Goal: Navigation & Orientation: Find specific page/section

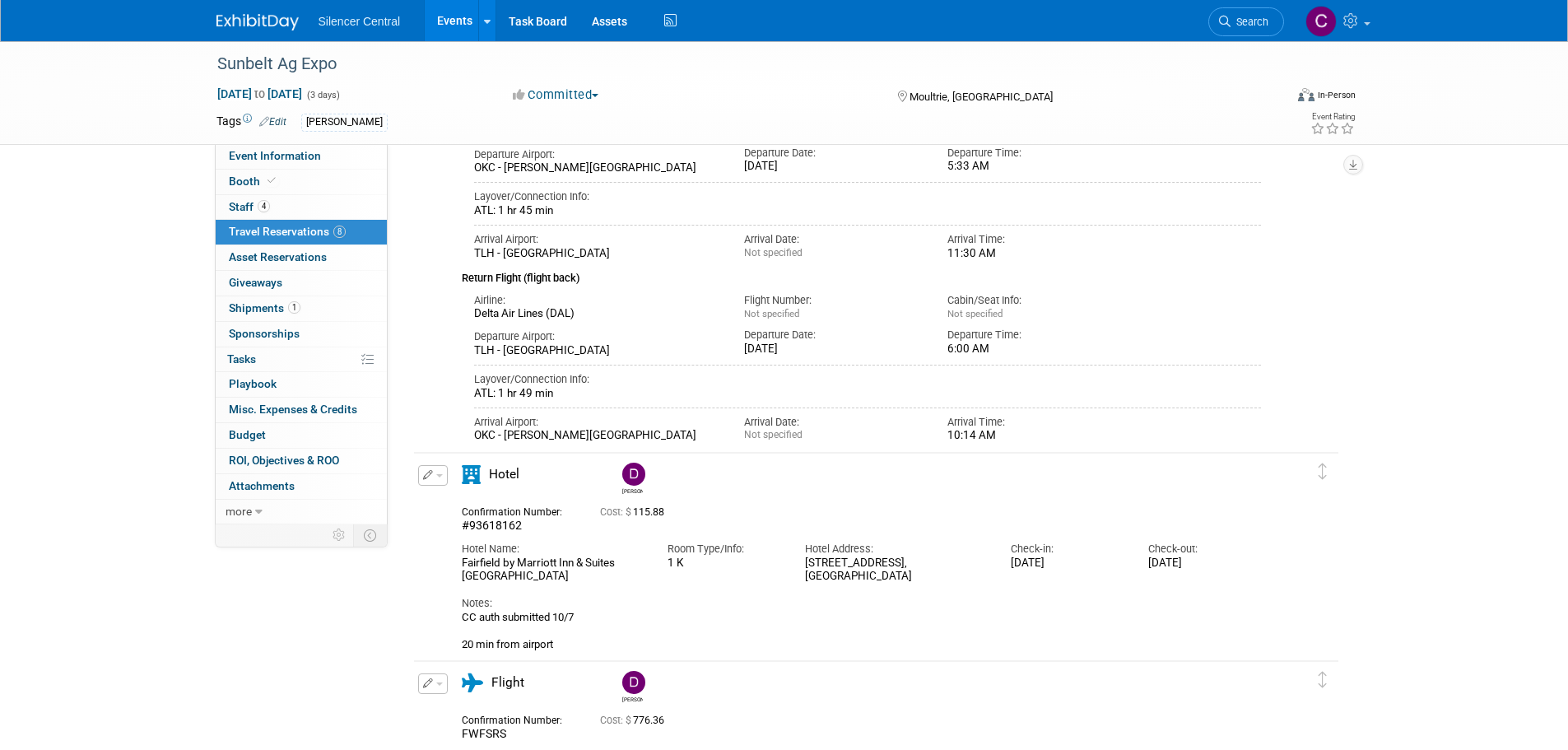
scroll to position [1564, 0]
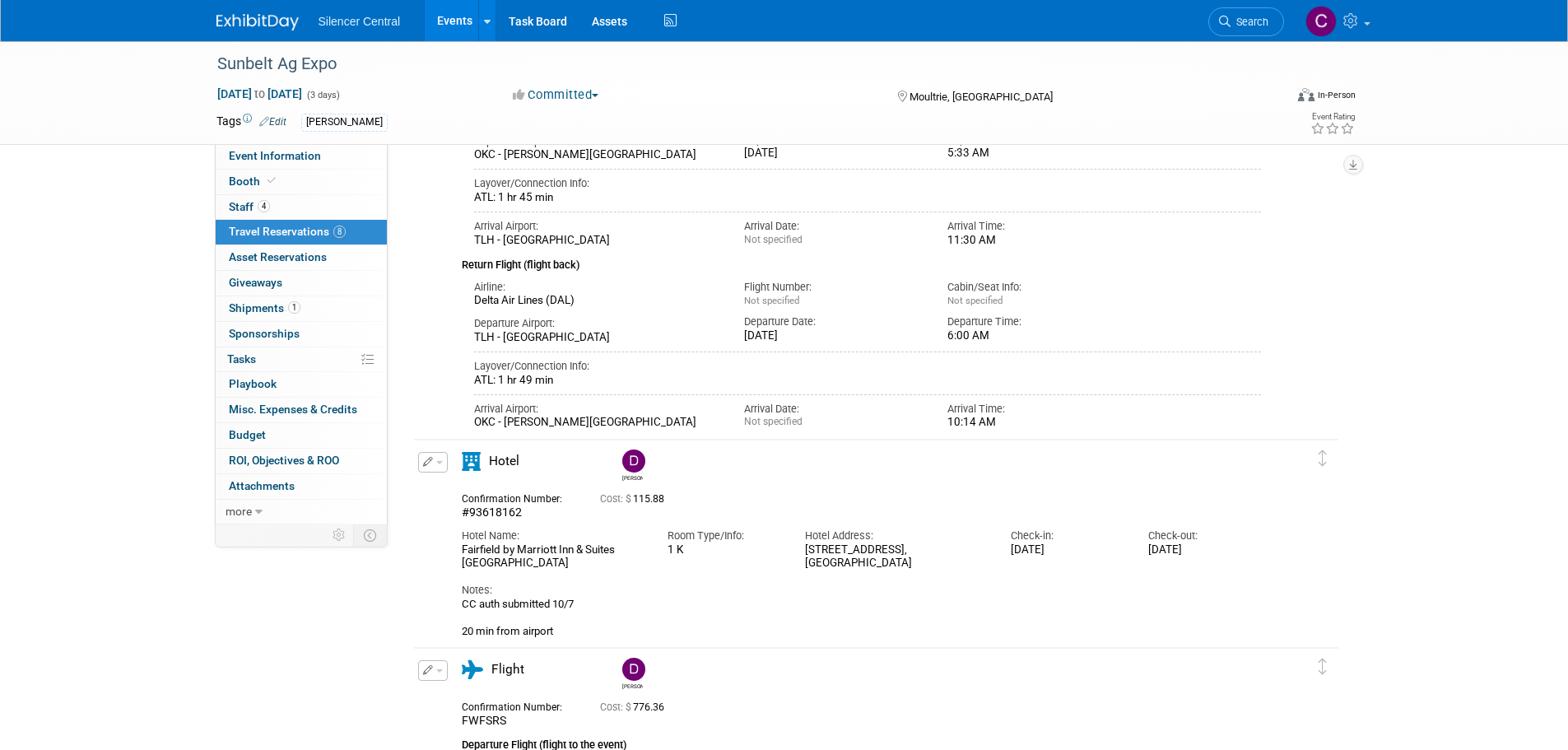
click at [247, 18] on img at bounding box center [257, 23] width 83 height 17
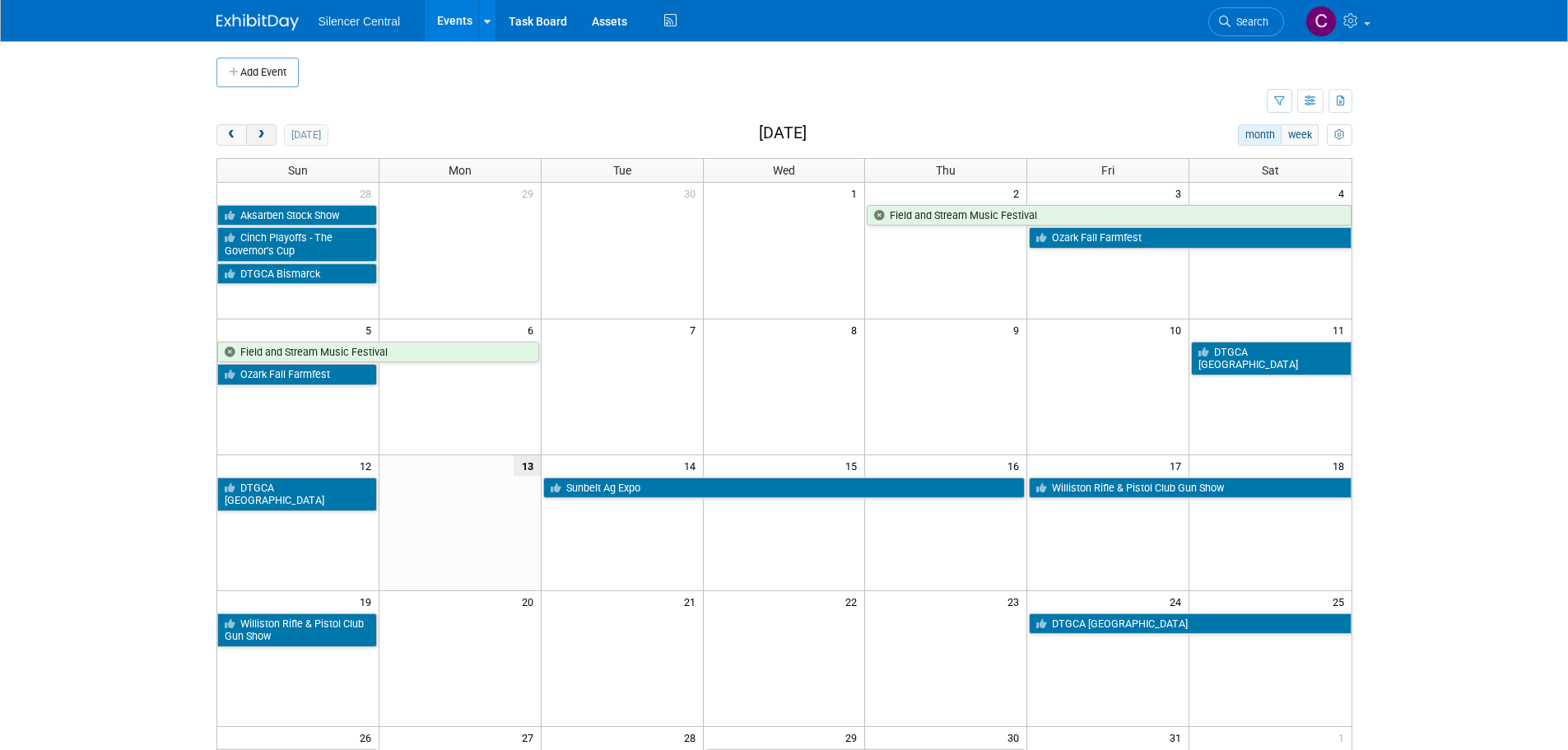
click at [253, 129] on button "next" at bounding box center [261, 135] width 30 height 22
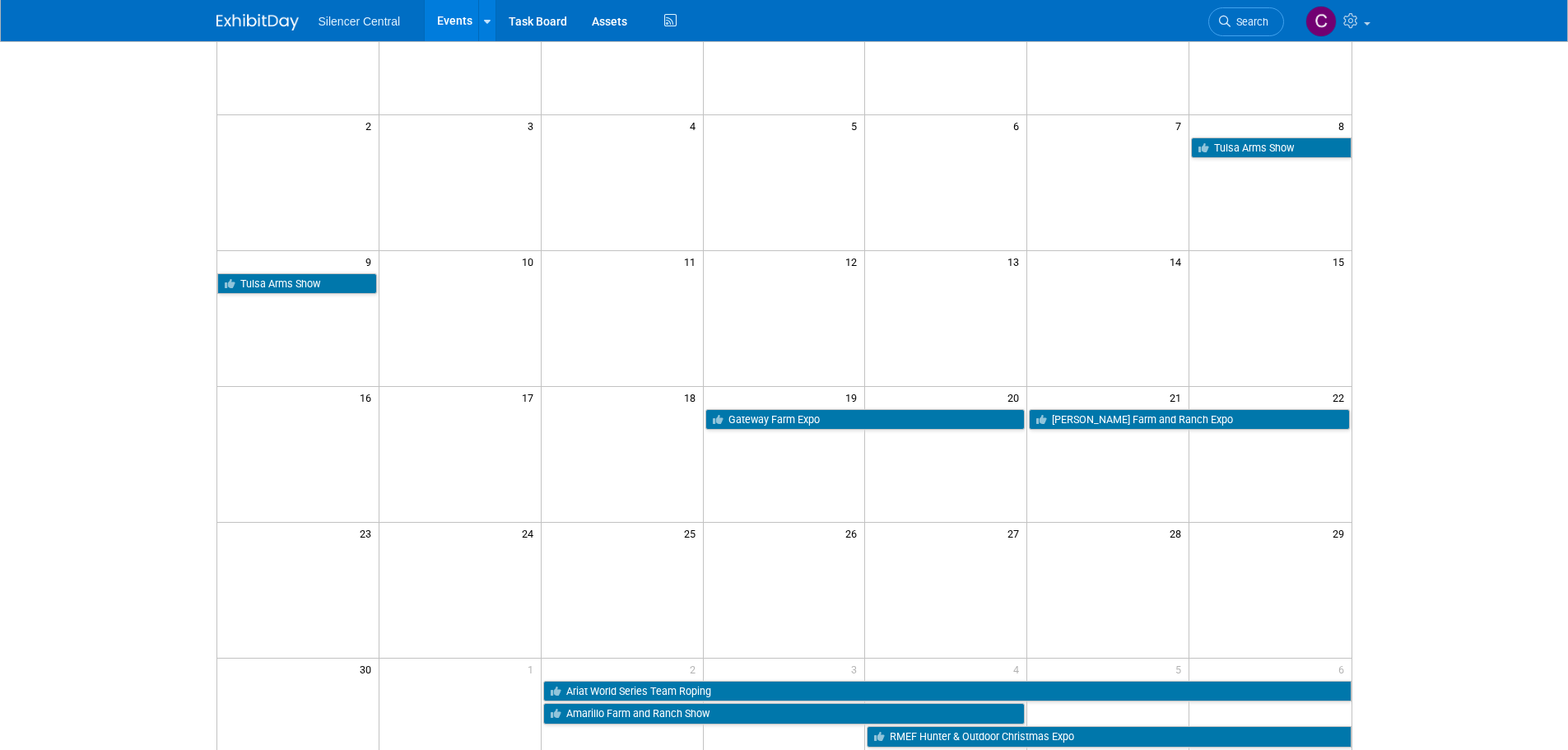
scroll to position [165, 0]
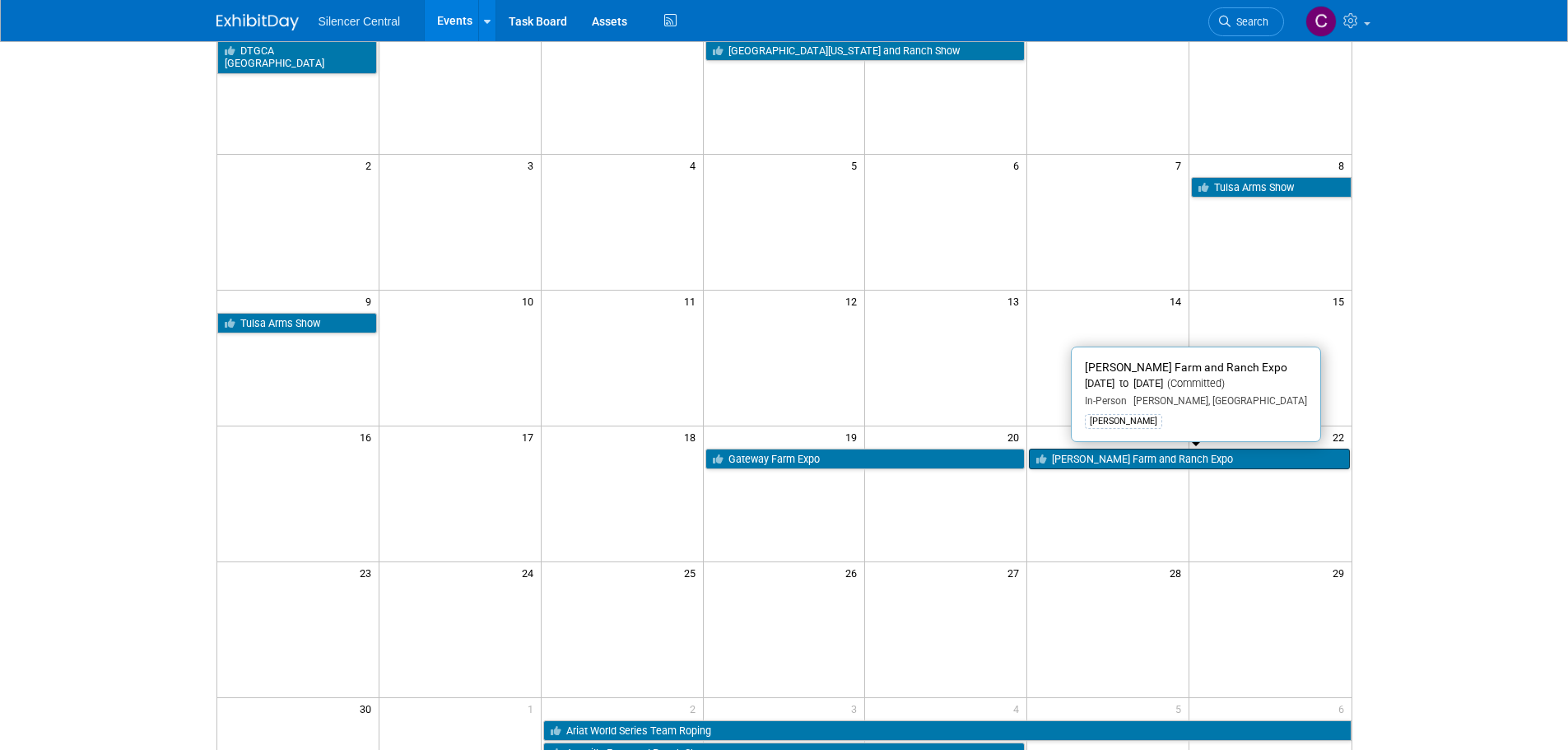
click at [1100, 459] on link "McCook Farm and Ranch Expo" at bounding box center [1188, 459] width 320 height 22
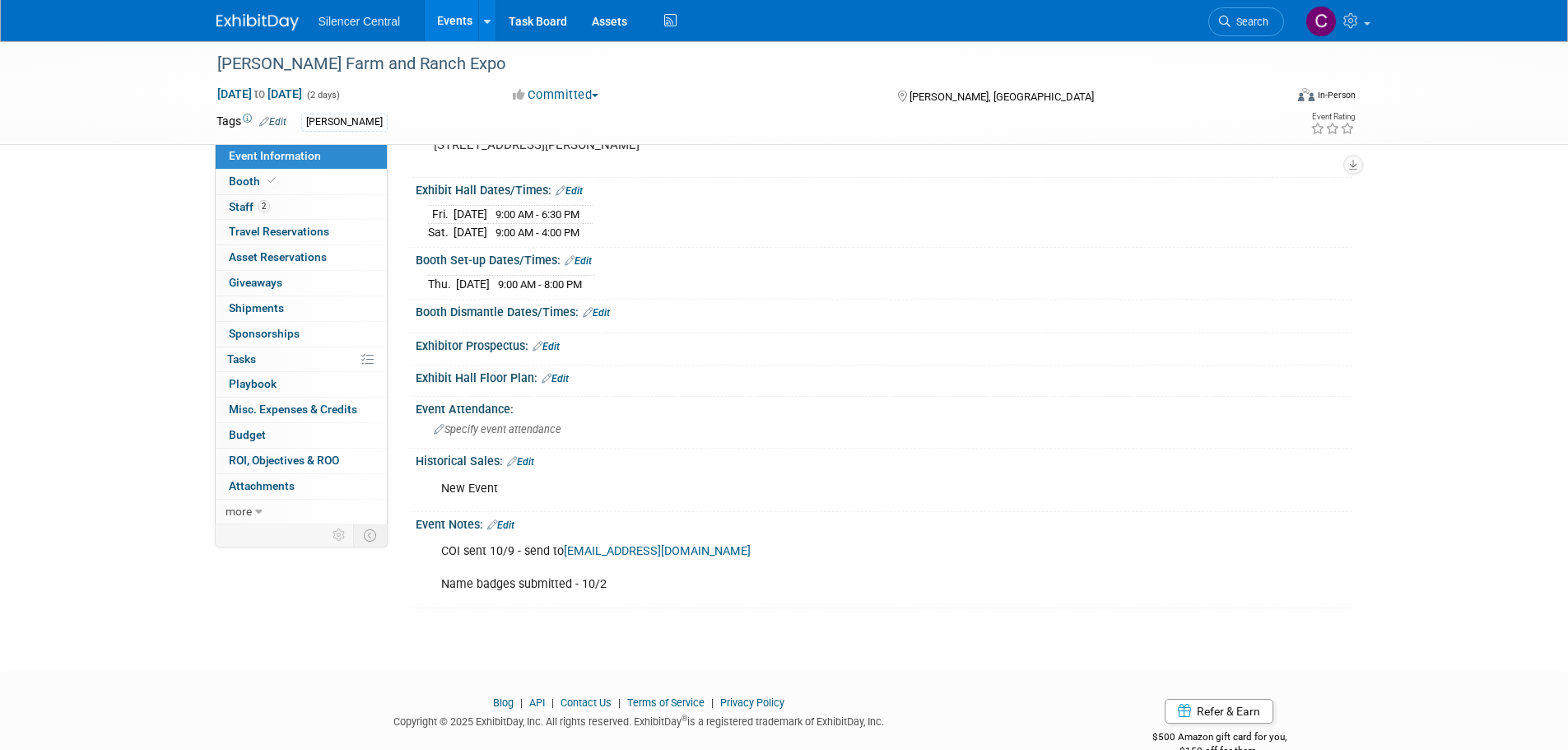
scroll to position [165, 0]
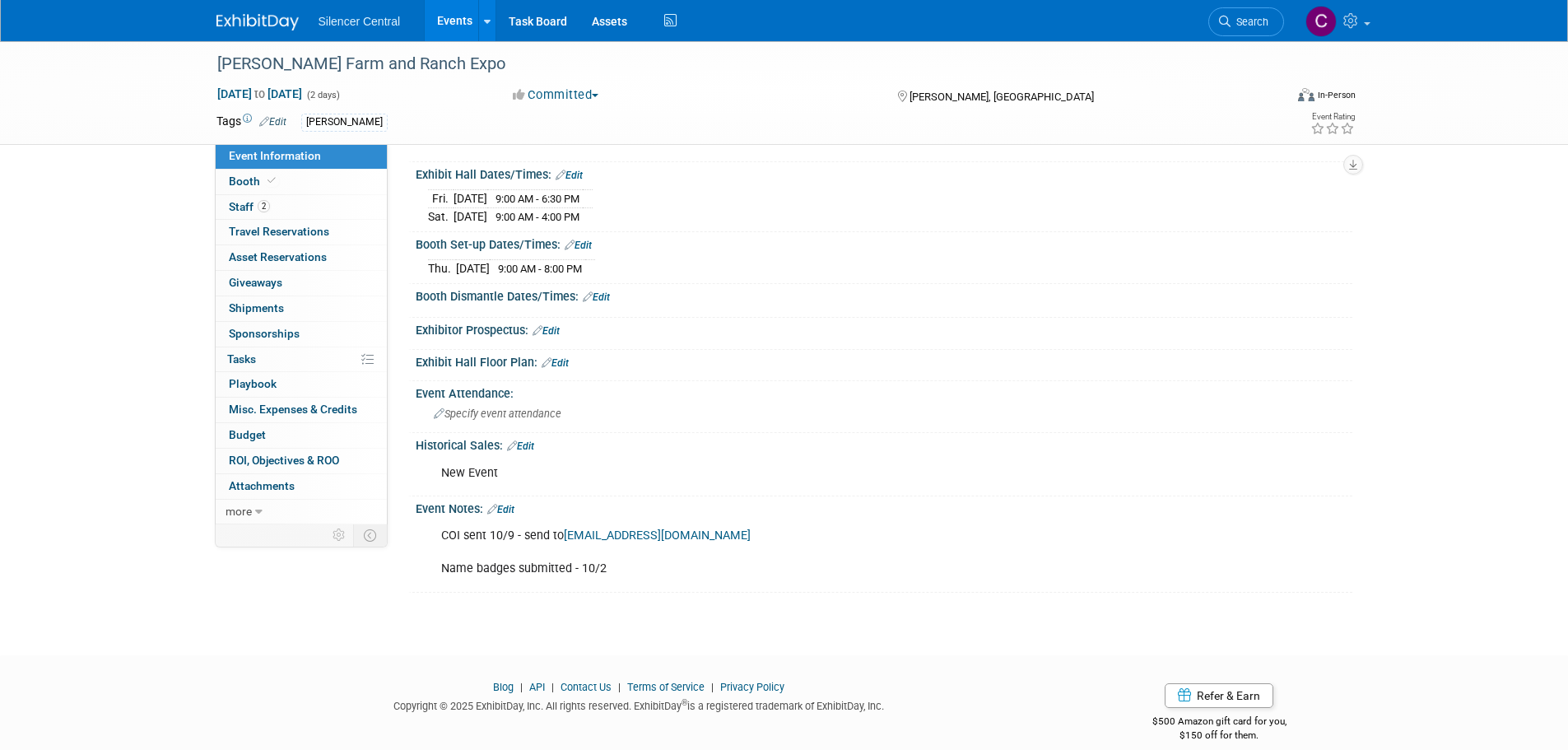
click at [271, 21] on img at bounding box center [257, 23] width 83 height 17
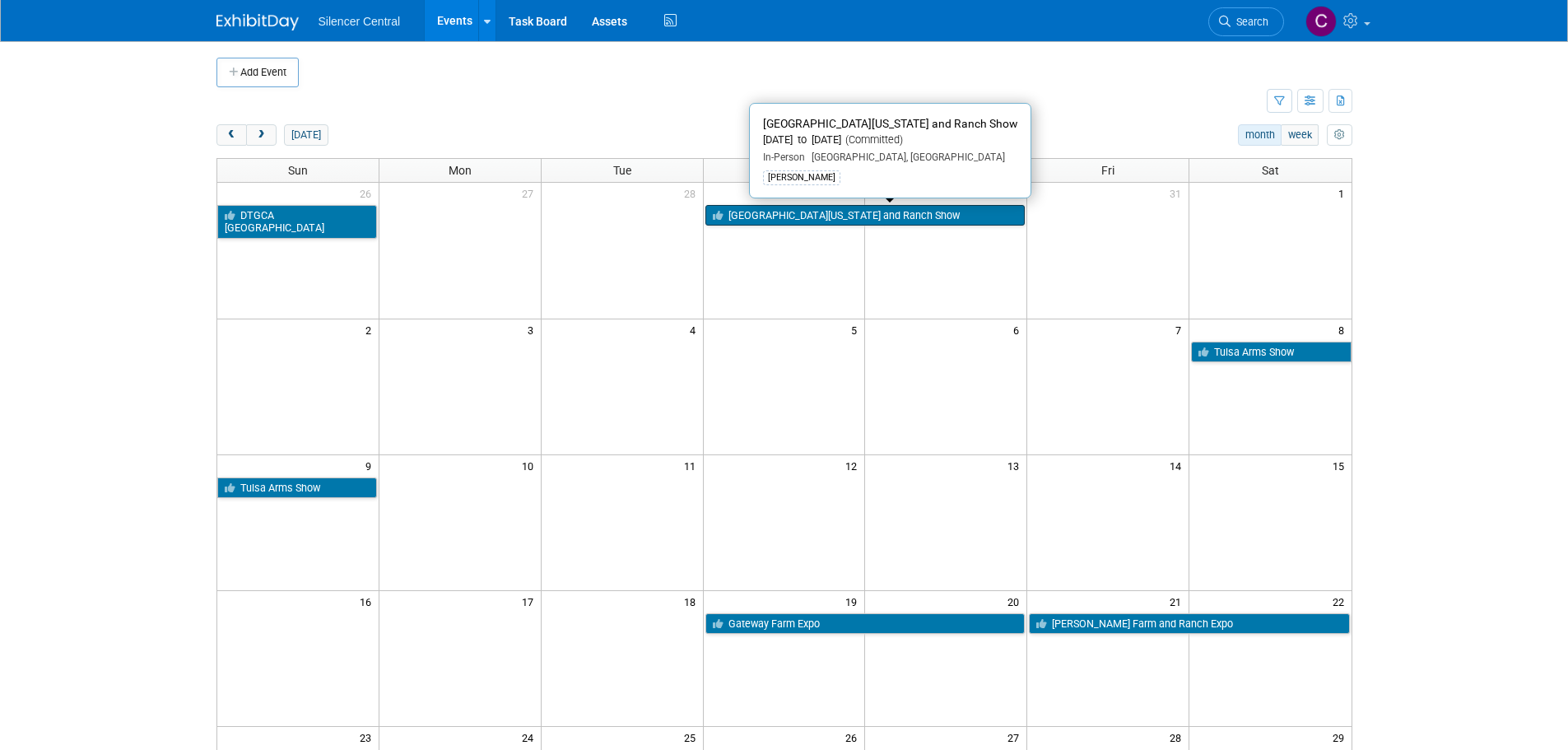
click at [791, 217] on link "[GEOGRAPHIC_DATA][US_STATE] and Ranch Show" at bounding box center [865, 215] width 320 height 22
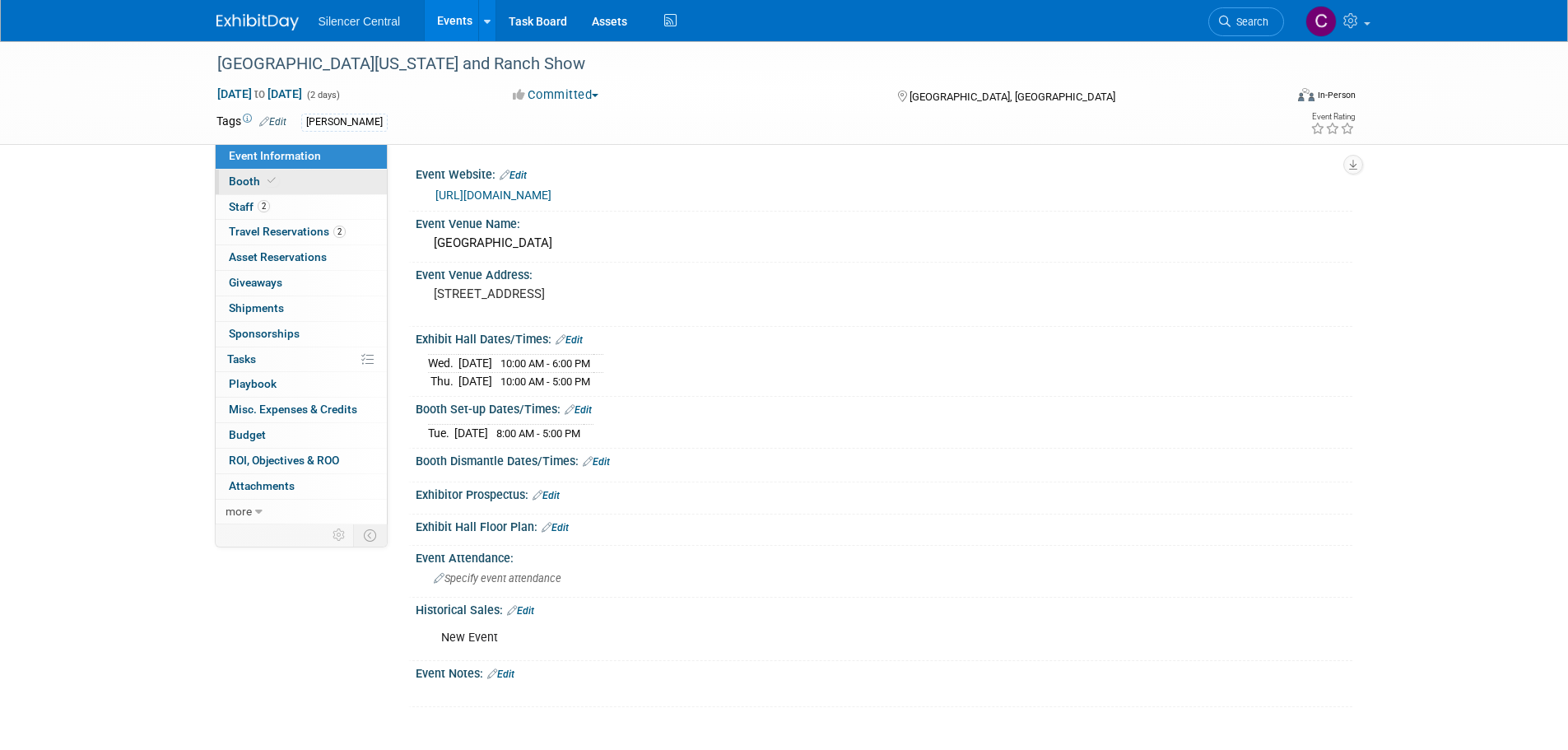
click at [301, 183] on link "Booth" at bounding box center [301, 182] width 171 height 25
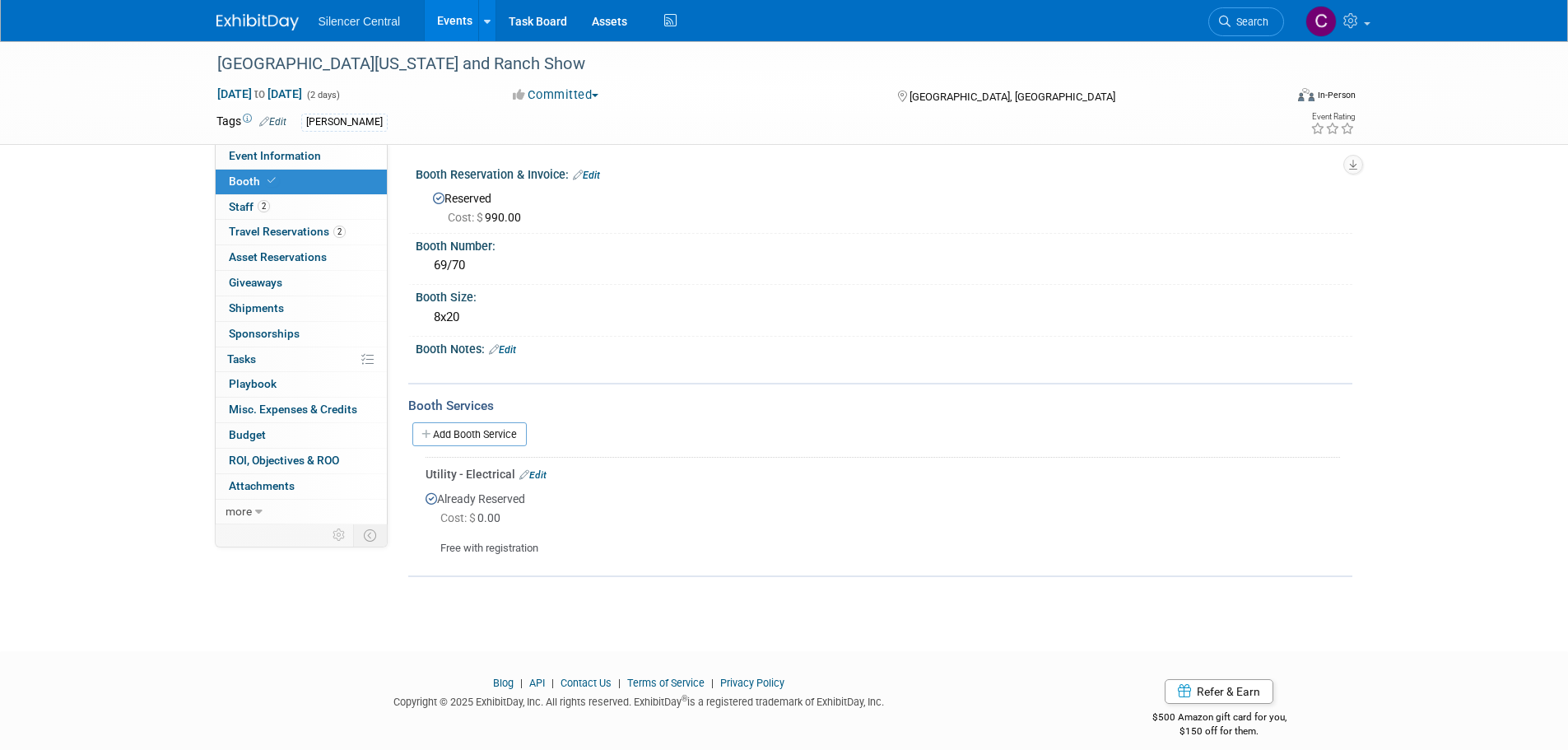
click at [244, 15] on img at bounding box center [257, 23] width 83 height 17
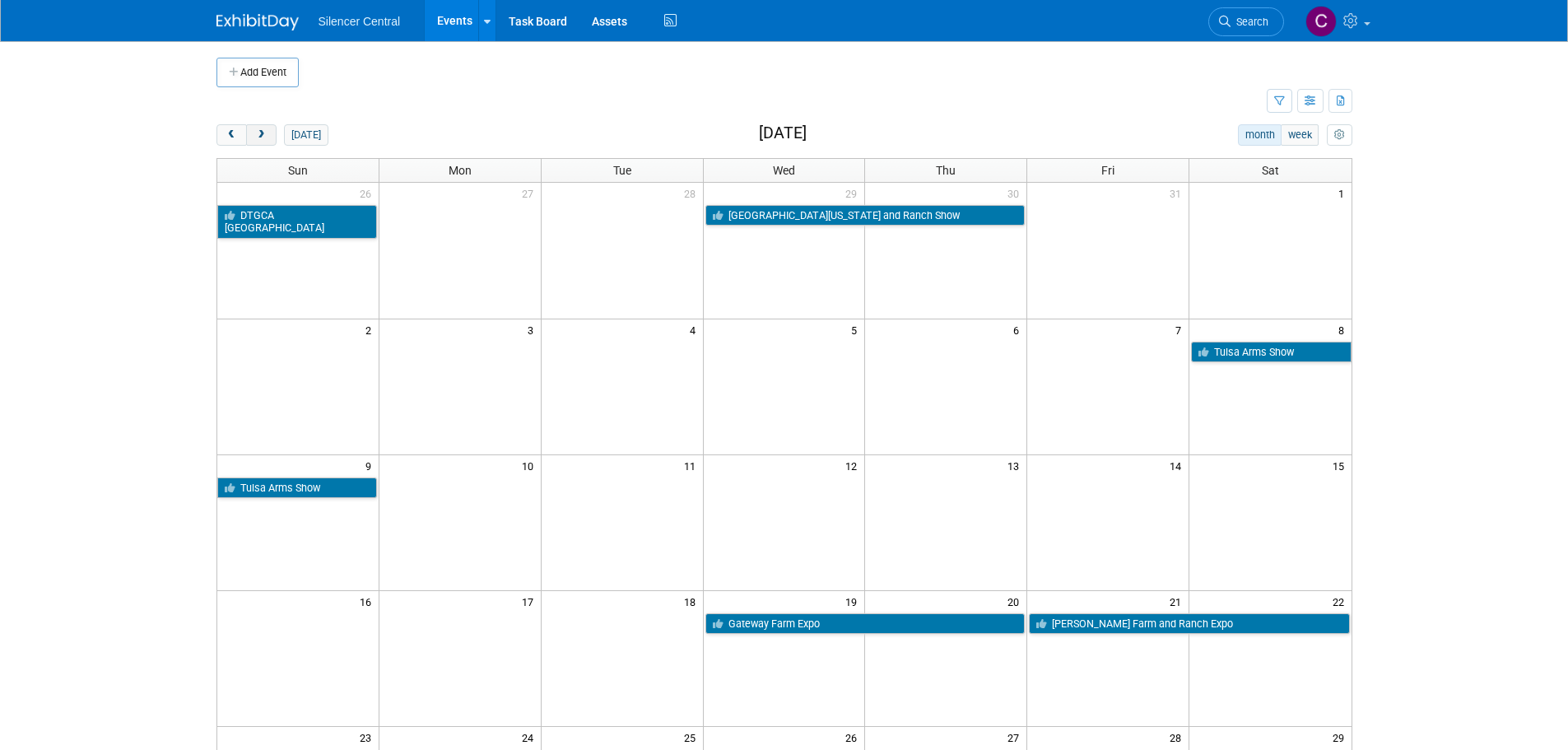
click at [266, 136] on span "next" at bounding box center [261, 135] width 13 height 11
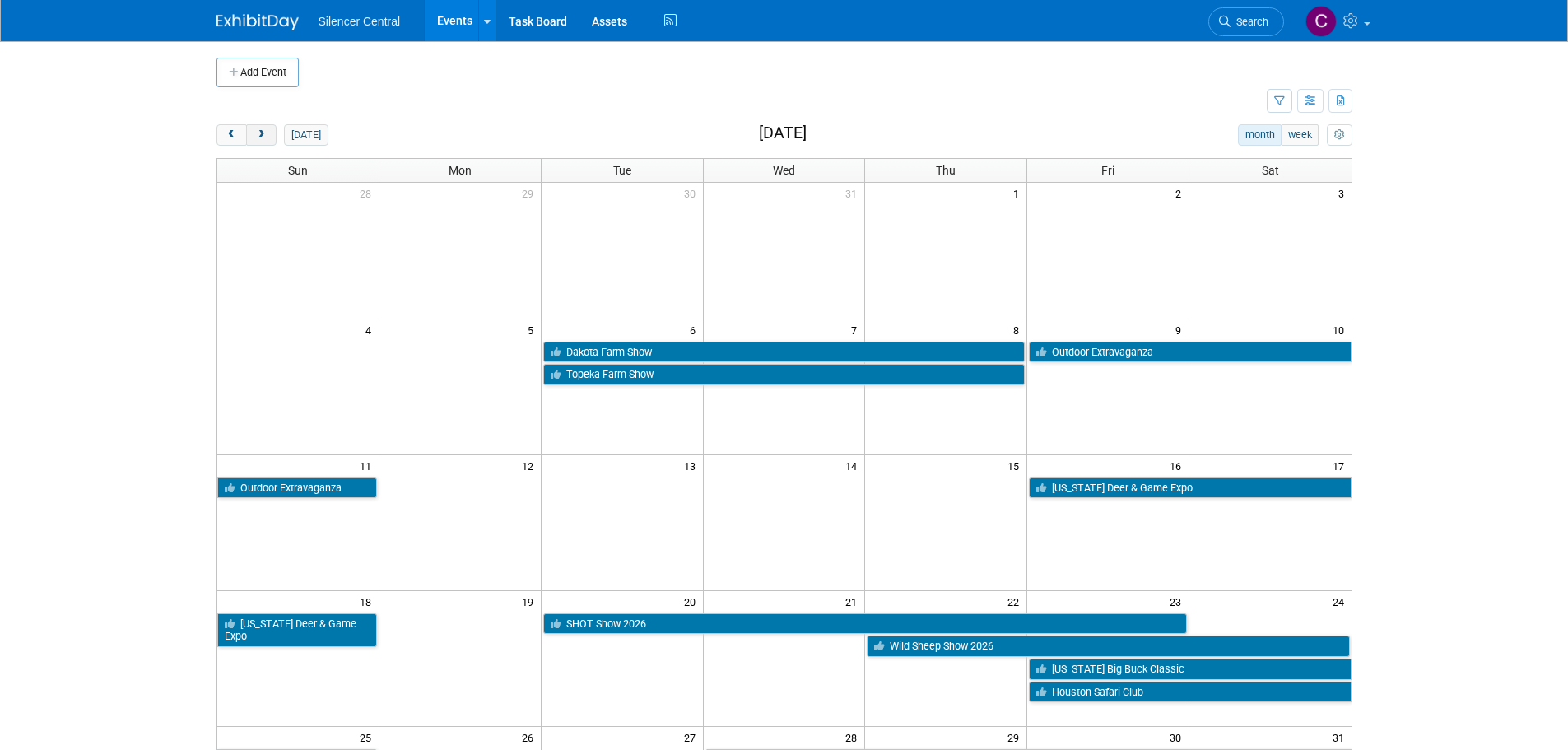
click at [260, 135] on span "next" at bounding box center [261, 135] width 13 height 11
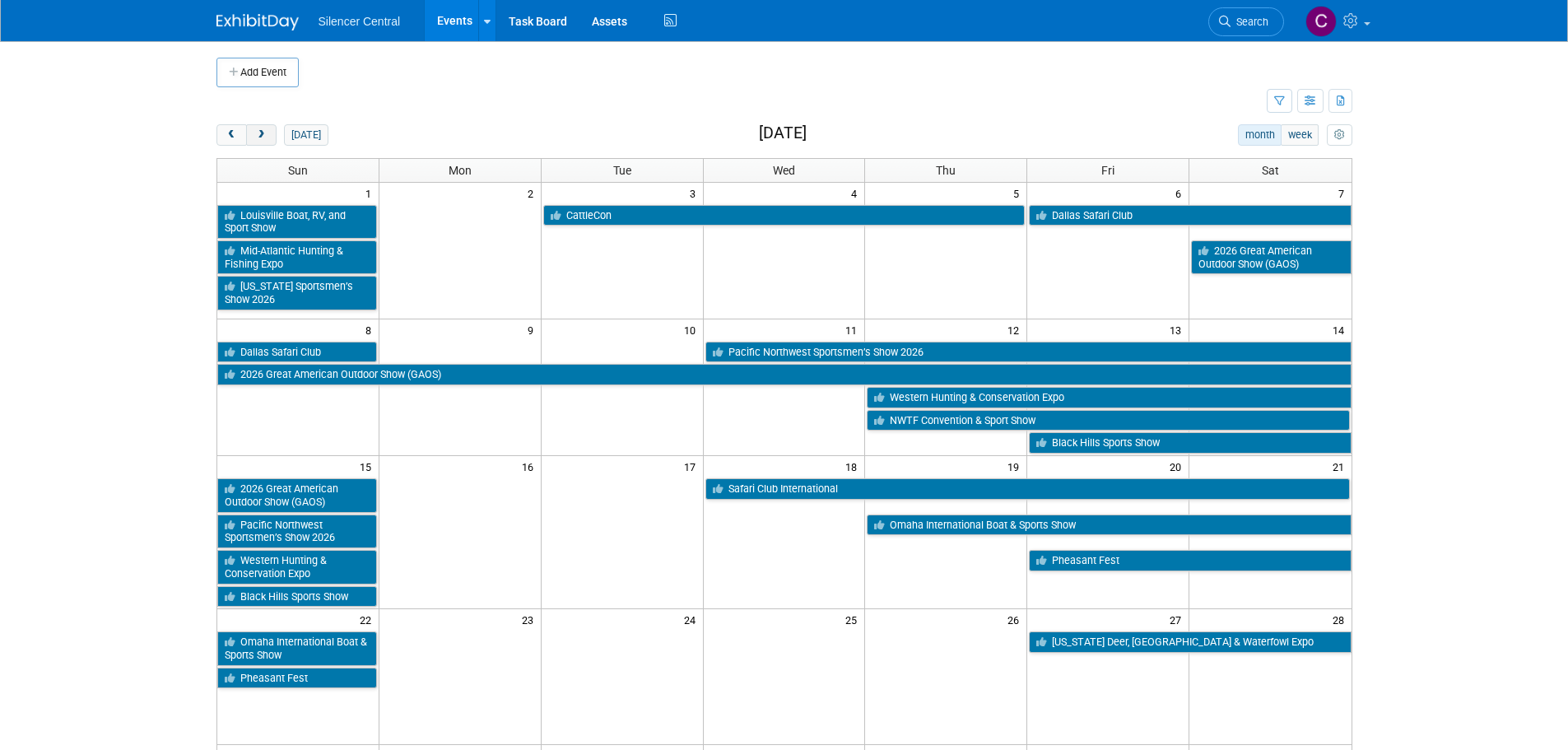
click at [261, 132] on span "next" at bounding box center [261, 135] width 13 height 11
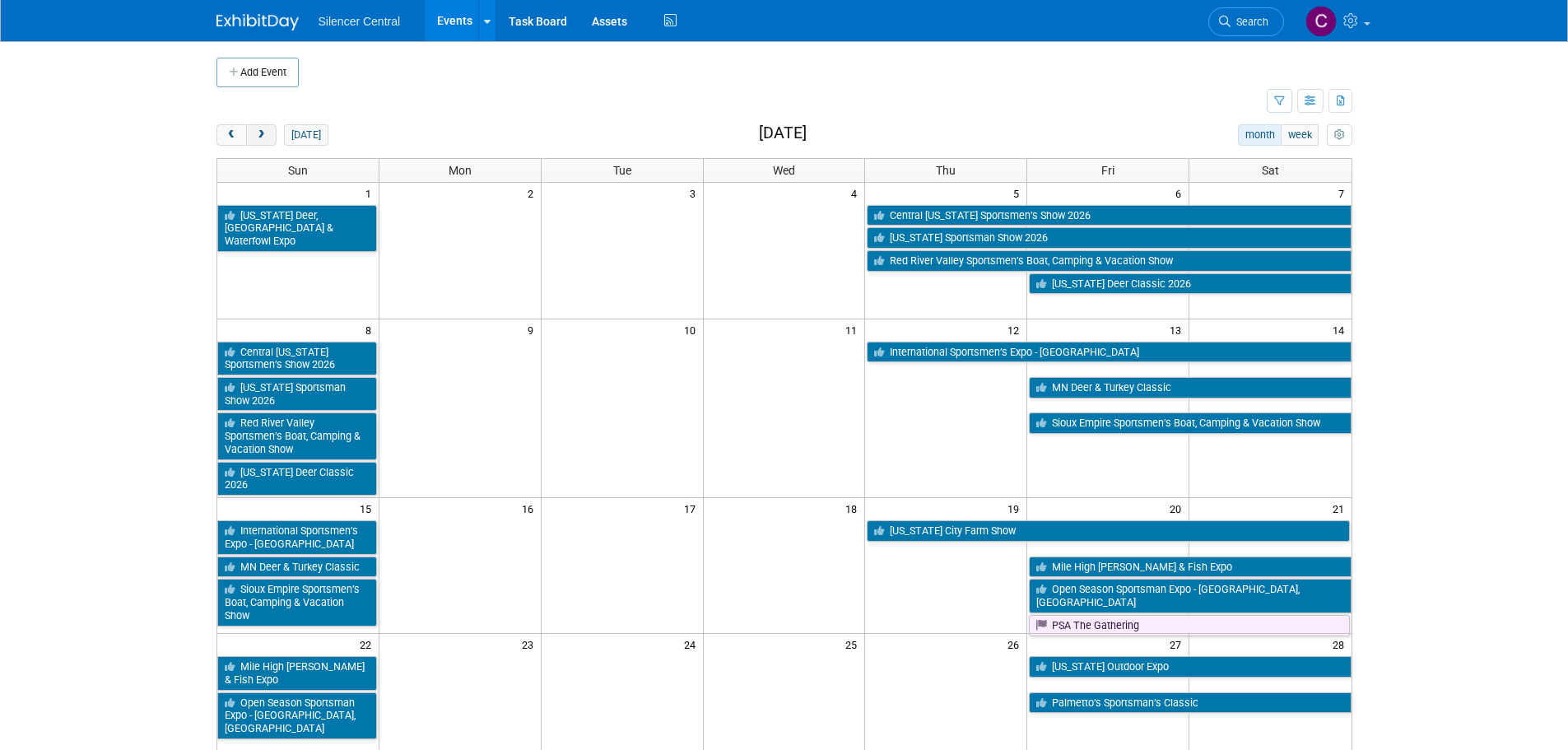
click at [255, 141] on button "next" at bounding box center [261, 135] width 30 height 22
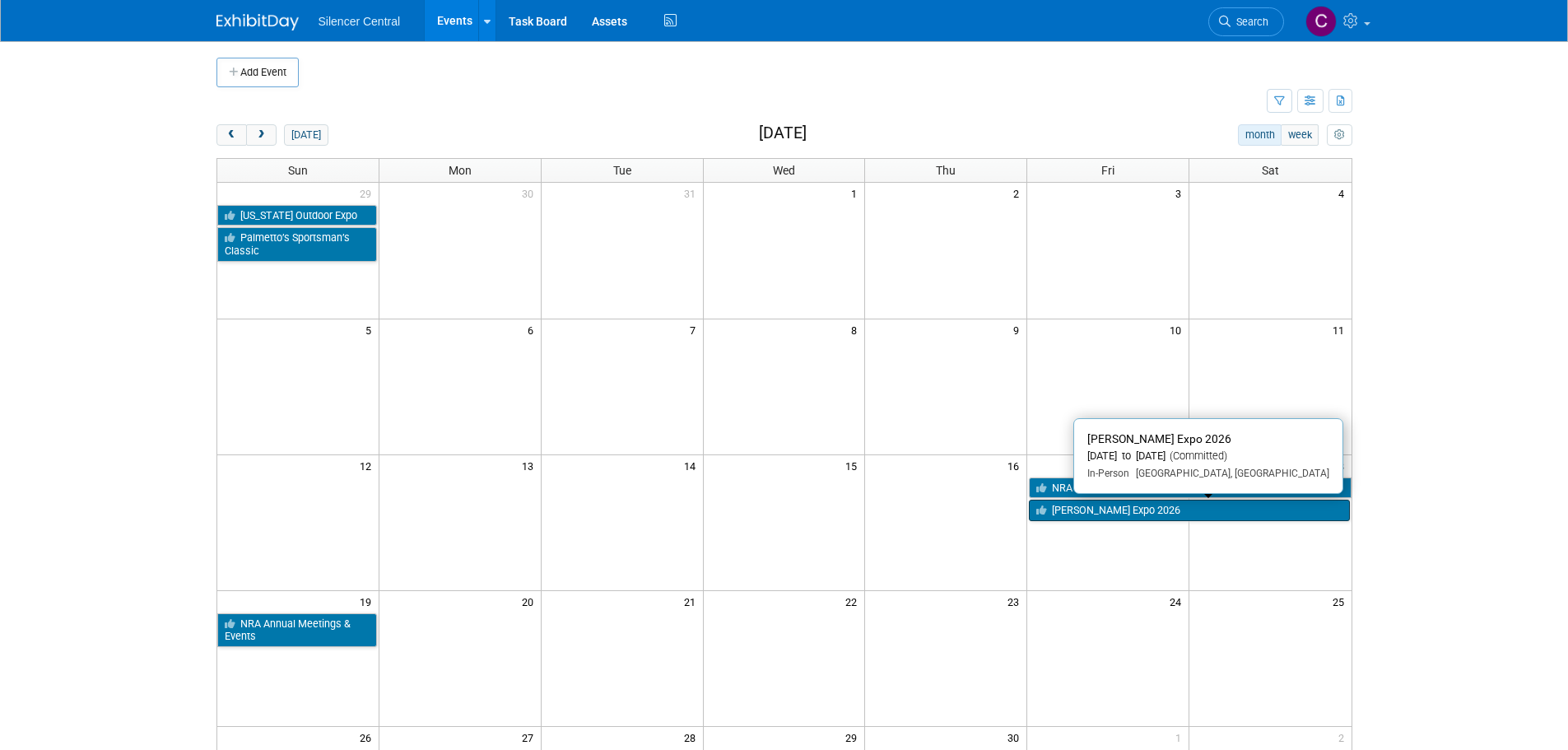
click at [1111, 512] on link "[PERSON_NAME] Expo 2026" at bounding box center [1188, 510] width 320 height 22
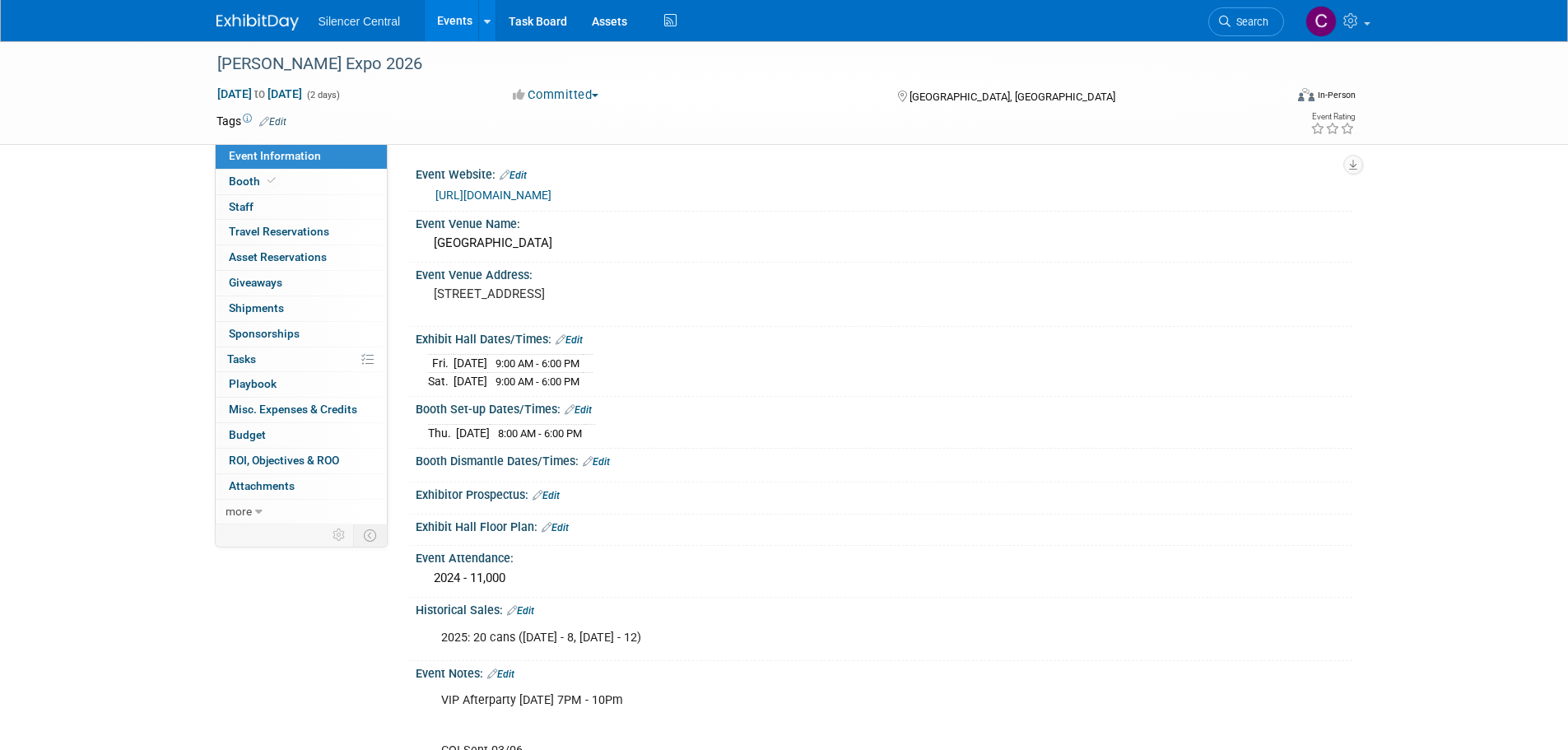
click at [256, 28] on img at bounding box center [257, 23] width 83 height 17
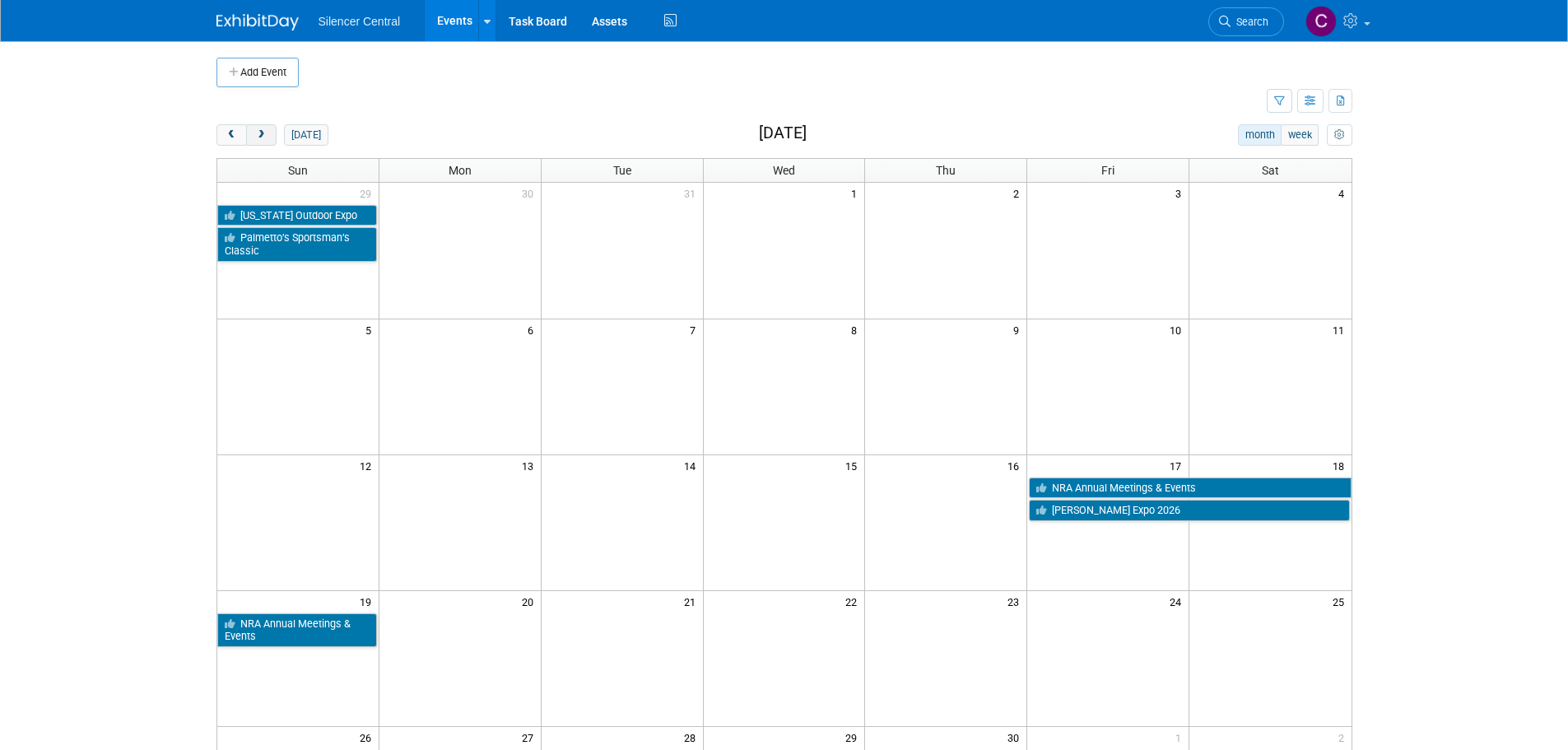
click at [264, 144] on button "next" at bounding box center [261, 135] width 30 height 22
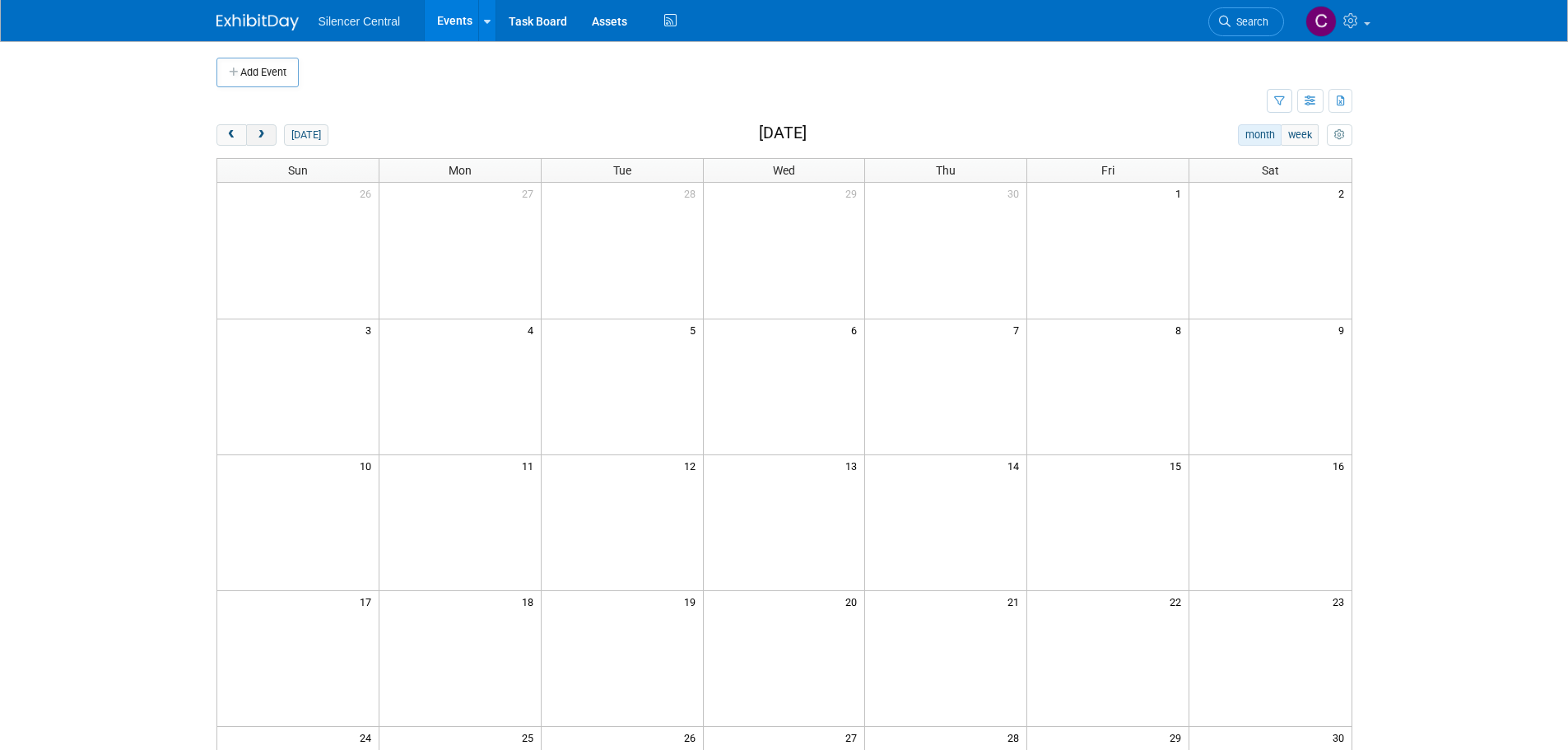
click at [264, 144] on button "next" at bounding box center [261, 135] width 30 height 22
click at [260, 139] on span "next" at bounding box center [261, 135] width 13 height 11
